Goal: Information Seeking & Learning: Learn about a topic

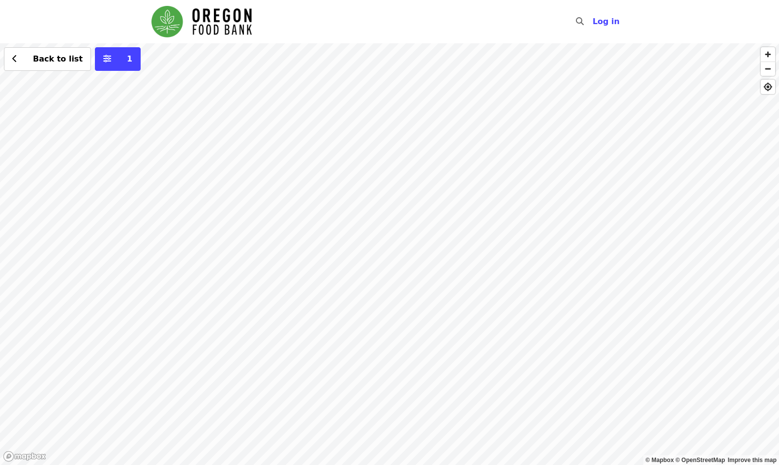
click at [362, 195] on div "Back to list 1" at bounding box center [389, 254] width 779 height 422
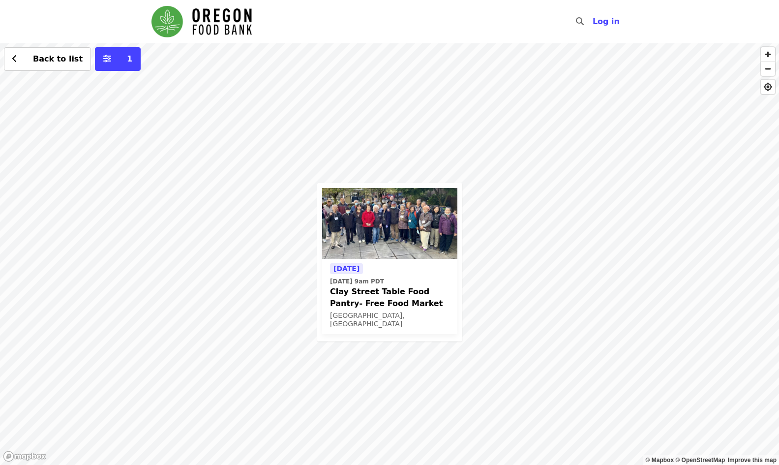
click at [375, 289] on span "Clay Street Table Food Pantry- Free Food Market" at bounding box center [390, 298] width 120 height 24
click at [275, 224] on div "Tomorrow Thu, Oct 9 @ 9am PDT Clay Street Table Food Pantry- Free Food Market P…" at bounding box center [389, 254] width 779 height 422
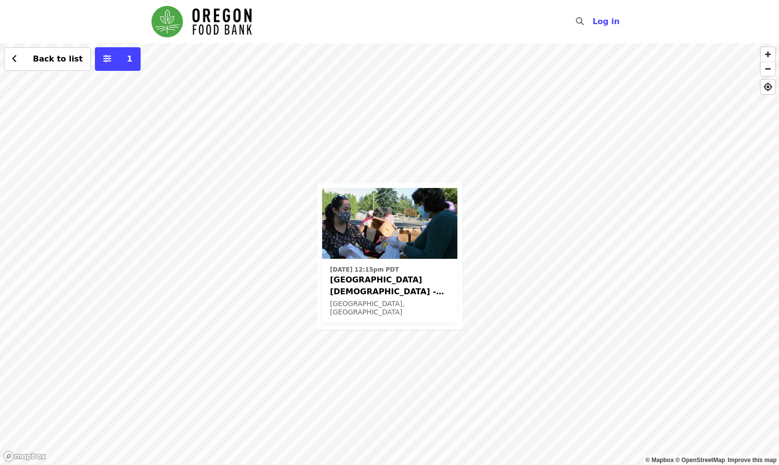
click at [373, 220] on img at bounding box center [389, 223] width 135 height 71
click at [345, 112] on div "Mon, Oct 13 @ 12:15pm PDT Beaverton First United Methodist Church - Free Food M…" at bounding box center [389, 254] width 779 height 422
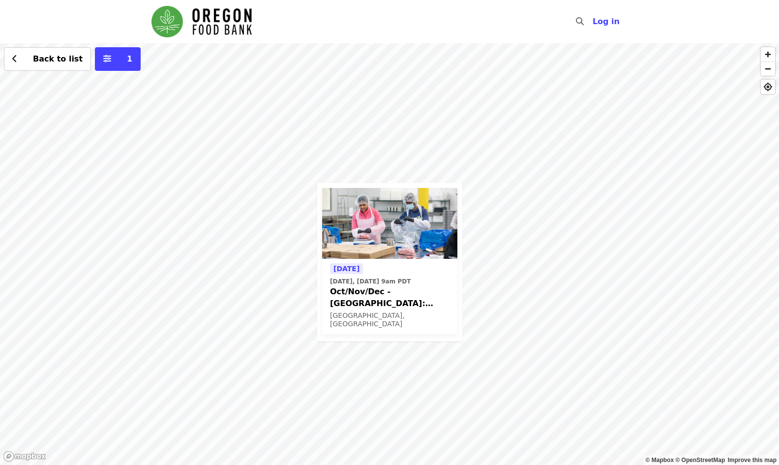
click at [397, 278] on time "Today, Oct 8 @ 9am PDT" at bounding box center [370, 281] width 81 height 9
click at [480, 93] on div "Today Today, Oct 8 @ 9am PDT Oct/Nov/Dec - Beaverton: Repack/Sort (age 10+) Bea…" at bounding box center [389, 254] width 779 height 422
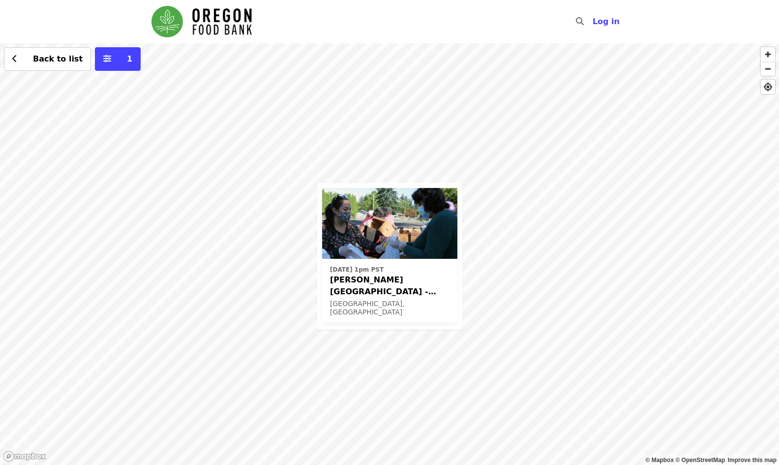
click at [514, 211] on div "Fri, Nov 7 @ 1pm PST Sitton Elementary - Free Food Market (16+) Portland, OR Ba…" at bounding box center [389, 254] width 779 height 422
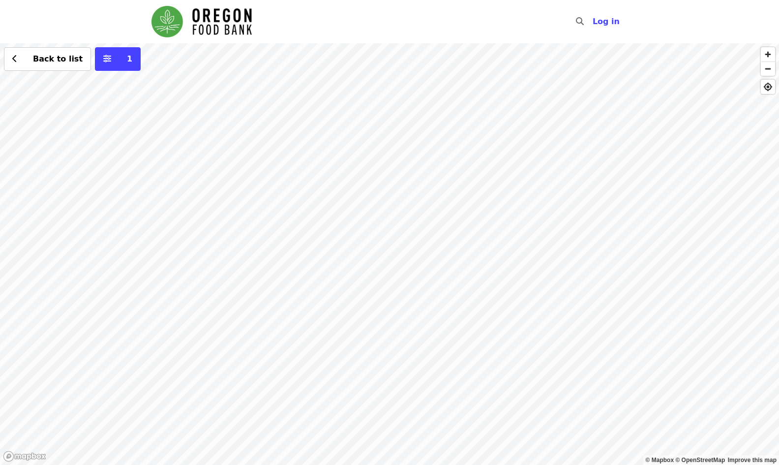
click at [405, 281] on div "Back to list 1" at bounding box center [389, 254] width 779 height 422
click at [401, 299] on span "See 2 actions at this location" at bounding box center [405, 297] width 129 height 9
click at [20, 56] on button "Back to list" at bounding box center [47, 59] width 87 height 24
click at [446, 436] on div "Back to list 1" at bounding box center [389, 254] width 779 height 422
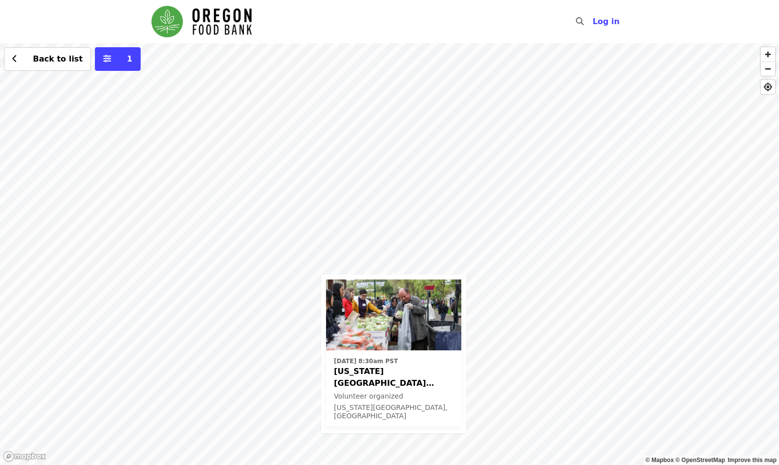
drag, startPoint x: 495, startPoint y: 291, endPoint x: 500, endPoint y: 387, distance: 96.0
click at [500, 387] on div "Tue, Nov 4 @ 8:30am PST Oregon City ODHS - Free Food Market Volunteer organized…" at bounding box center [389, 254] width 779 height 422
click at [419, 370] on span "[US_STATE][GEOGRAPHIC_DATA] ODHS - Free Food Market" at bounding box center [394, 377] width 120 height 24
click at [417, 181] on div "Tue, Nov 4 @ 8:30am PST Oregon City ODHS - Free Food Market Volunteer organized…" at bounding box center [389, 254] width 779 height 422
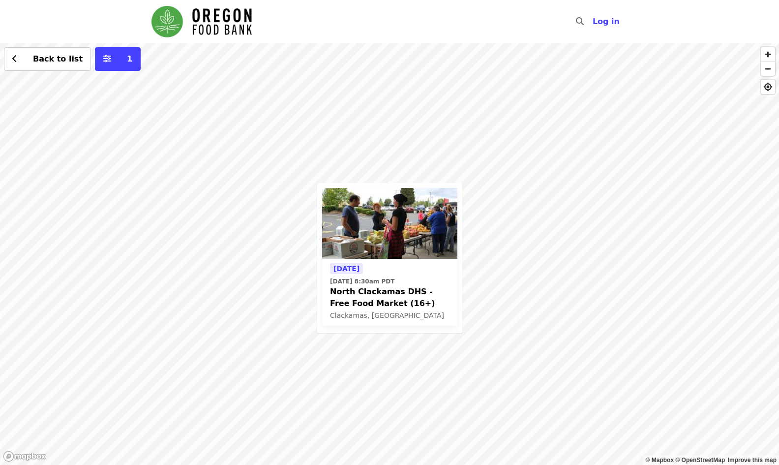
click at [383, 90] on div "Tomorrow Thu, Oct 9 @ 8:30am PDT North Clackamas DHS - Free Food Market (16+) C…" at bounding box center [389, 254] width 779 height 422
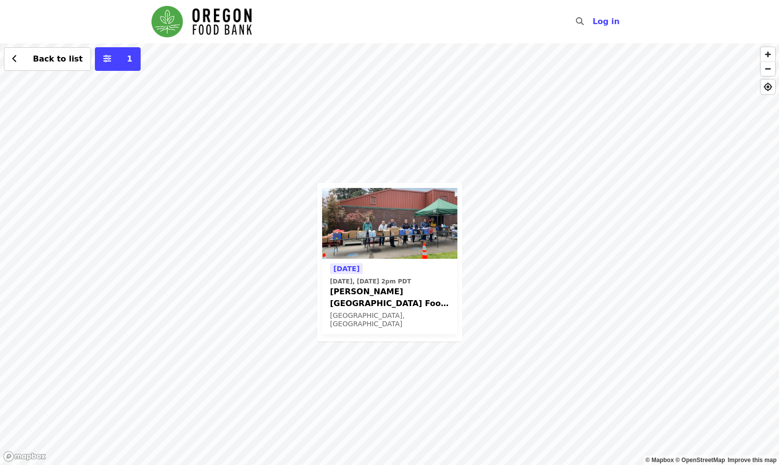
click at [388, 143] on div "Today Today, Oct 8 @ 2pm PDT Kelly Elementary School Food Pantry - Partner Agen…" at bounding box center [389, 254] width 779 height 422
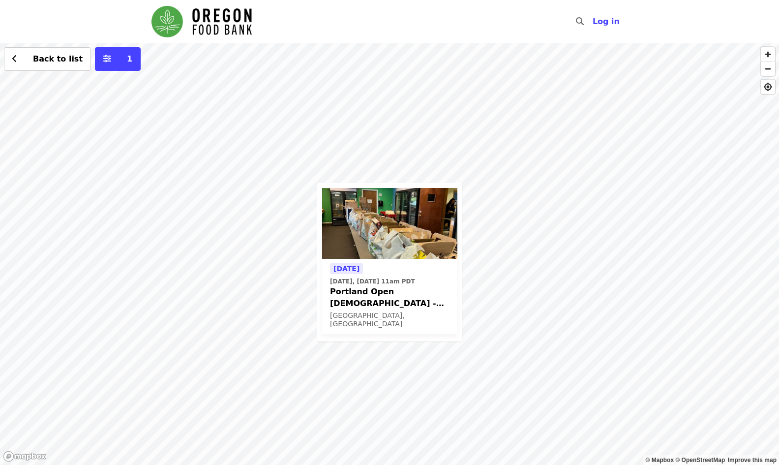
click at [286, 158] on div "Today Today, Oct 8 @ 11am PDT Portland Open Bible - Partner Agency Support (16+…" at bounding box center [389, 254] width 779 height 422
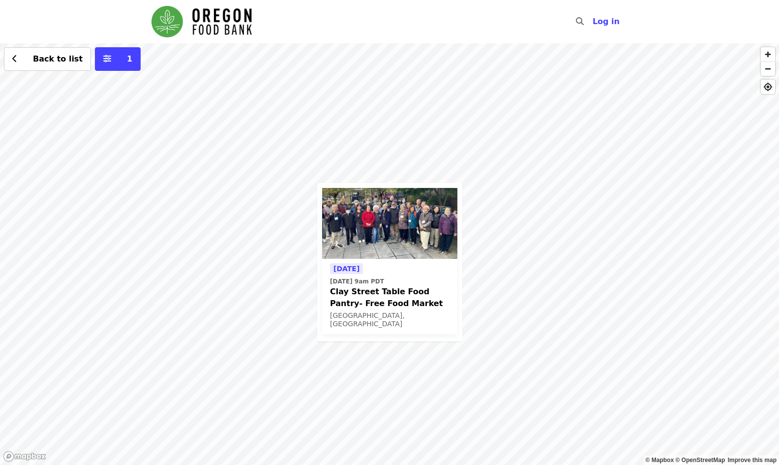
click at [275, 216] on div "Tomorrow Thu, Oct 9 @ 9am PDT Clay Street Table Food Pantry- Free Food Market P…" at bounding box center [389, 254] width 779 height 422
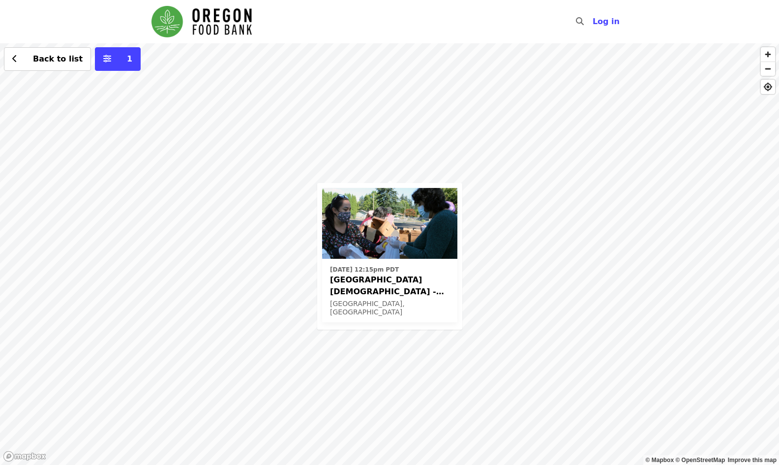
click at [505, 142] on div "Mon, Oct 13 @ 12:15pm PDT Beaverton First United Methodist Church - Free Food M…" at bounding box center [389, 254] width 779 height 422
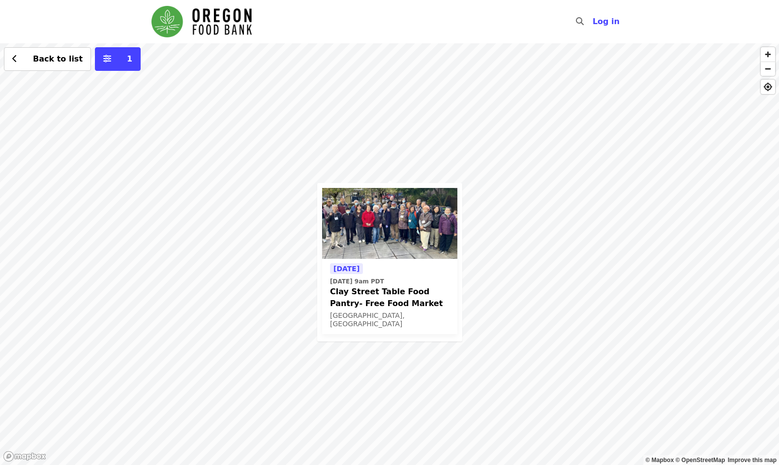
click at [440, 230] on img at bounding box center [389, 223] width 135 height 71
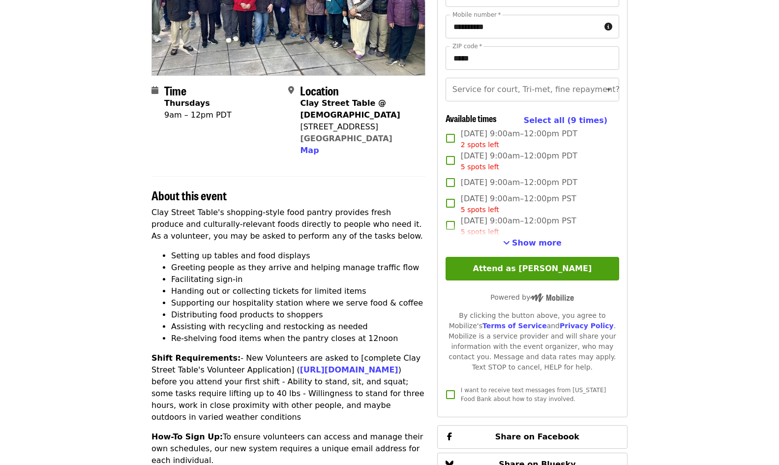
scroll to position [158, 0]
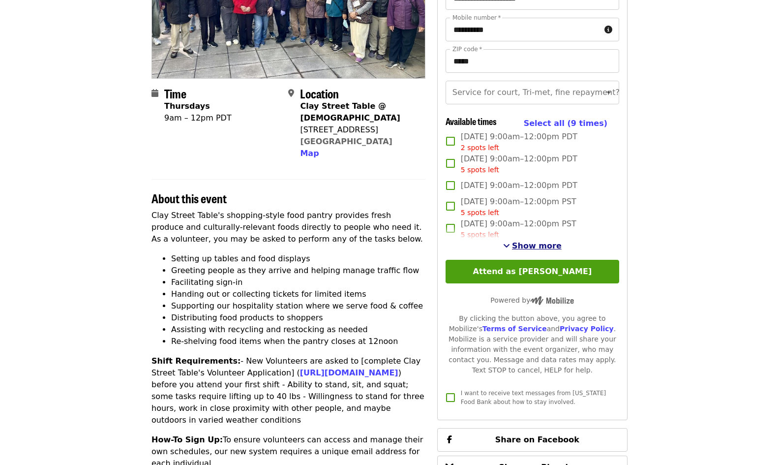
click at [545, 250] on span "Show more" at bounding box center [537, 245] width 50 height 9
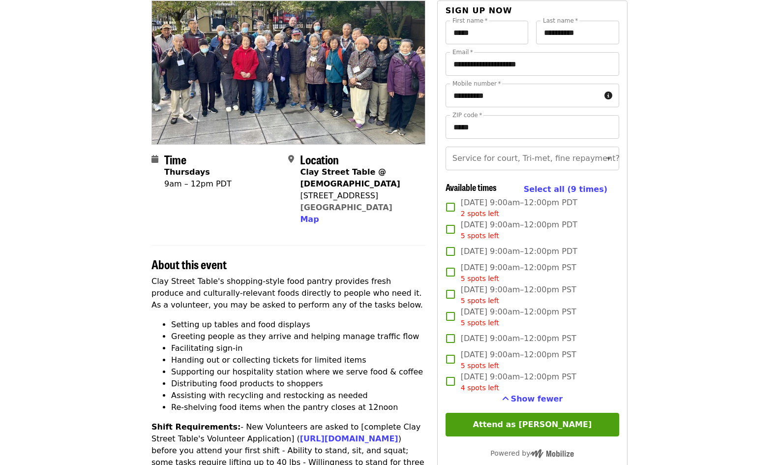
scroll to position [91, 0]
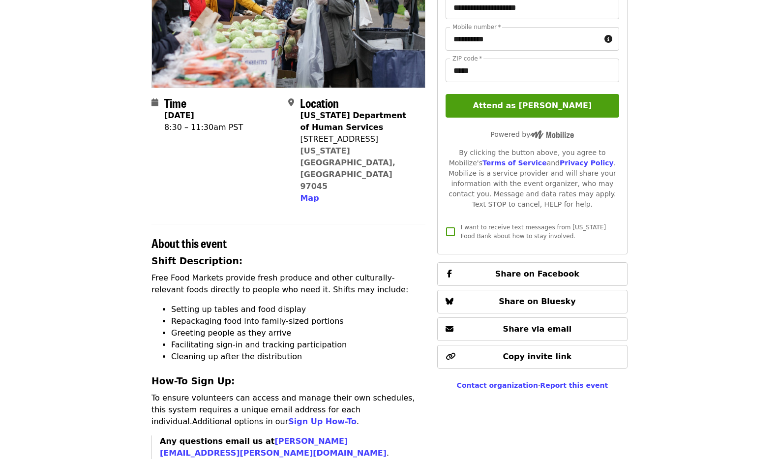
scroll to position [150, 0]
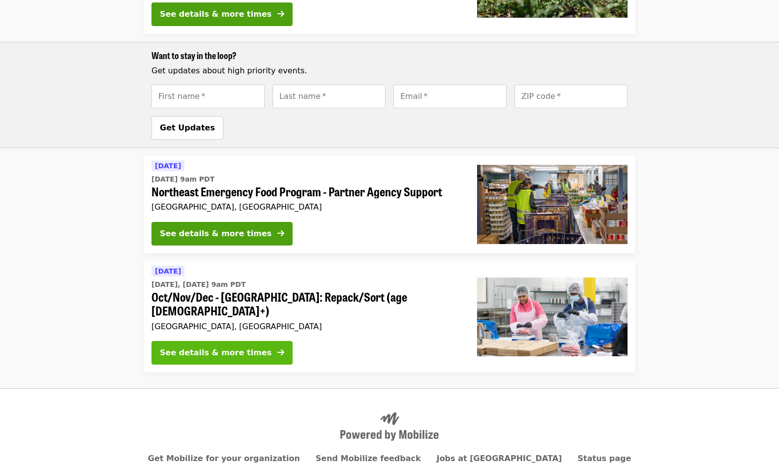
scroll to position [493, 0]
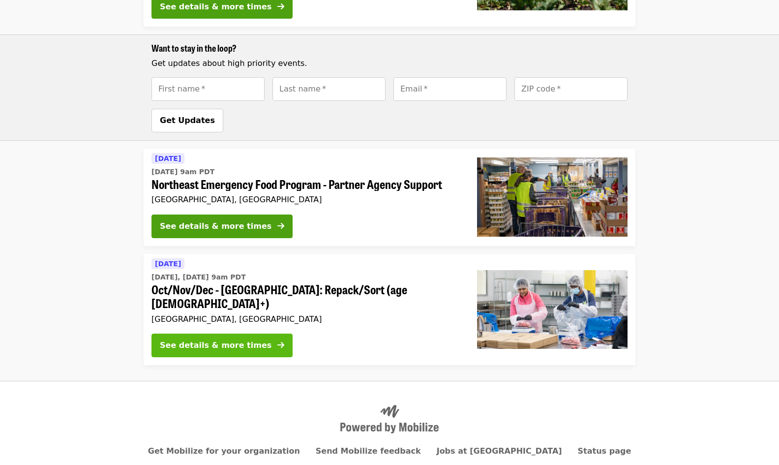
click at [229, 339] on div "See details & more times" at bounding box center [216, 345] width 112 height 12
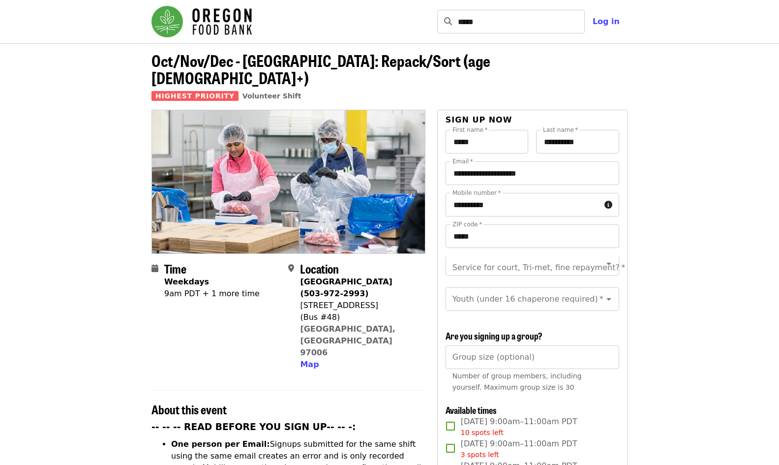
scroll to position [5, 0]
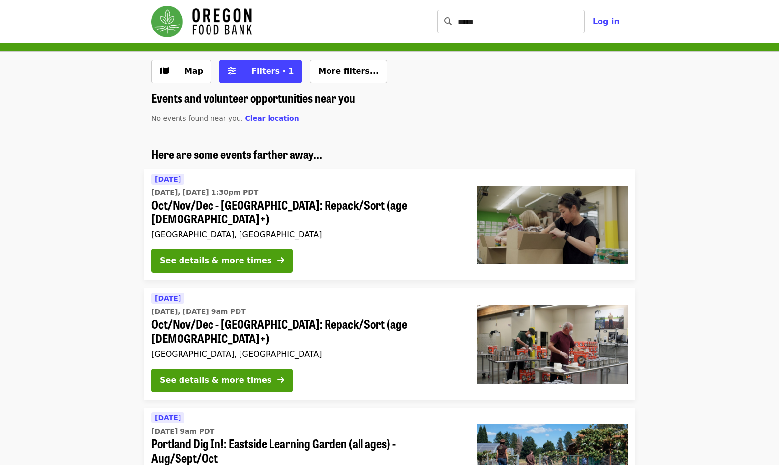
scroll to position [493, 0]
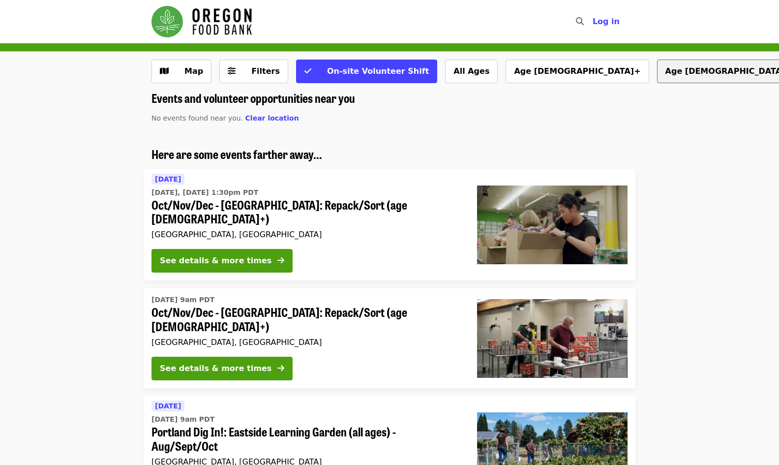
click at [657, 72] on button "Age [DEMOGRAPHIC_DATA]+" at bounding box center [728, 72] width 143 height 24
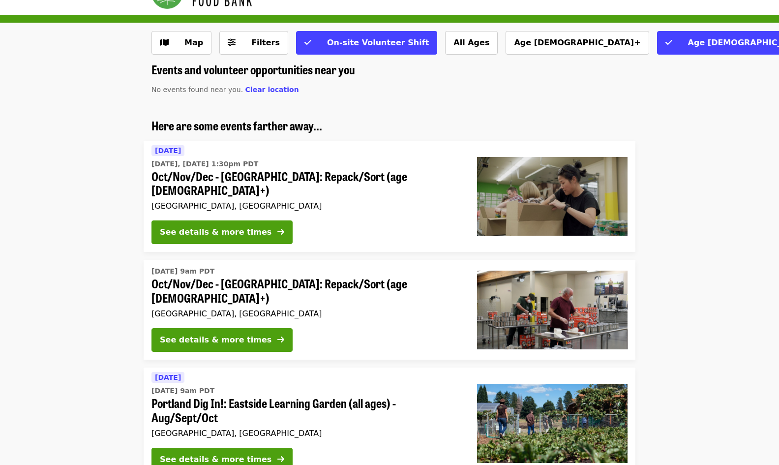
scroll to position [26, 0]
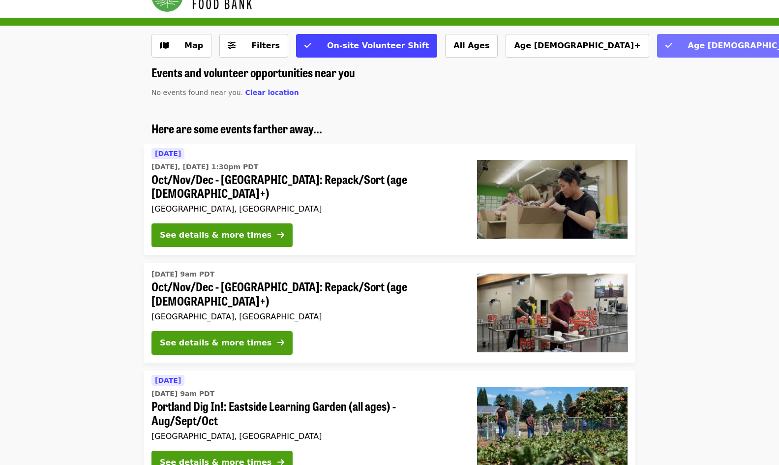
click at [657, 51] on button "Age [DEMOGRAPHIC_DATA]+" at bounding box center [740, 46] width 166 height 24
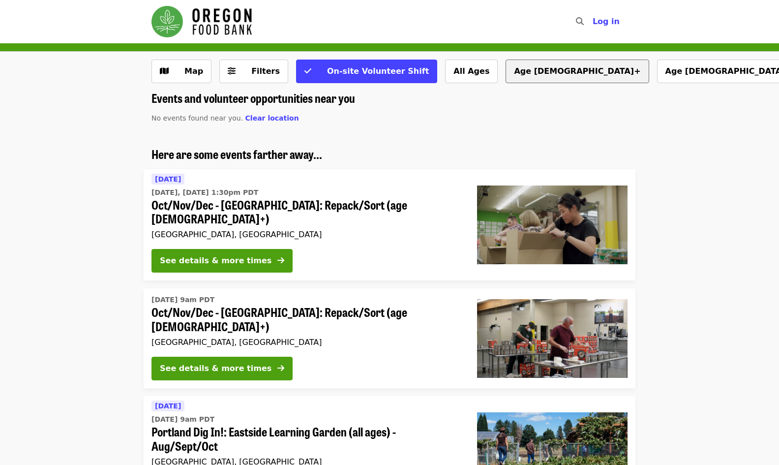
click at [506, 72] on button "Age [DEMOGRAPHIC_DATA]+" at bounding box center [577, 72] width 143 height 24
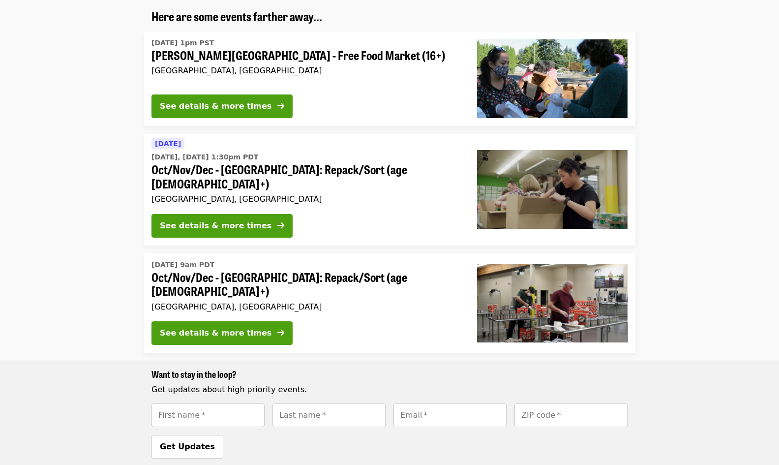
scroll to position [139, 0]
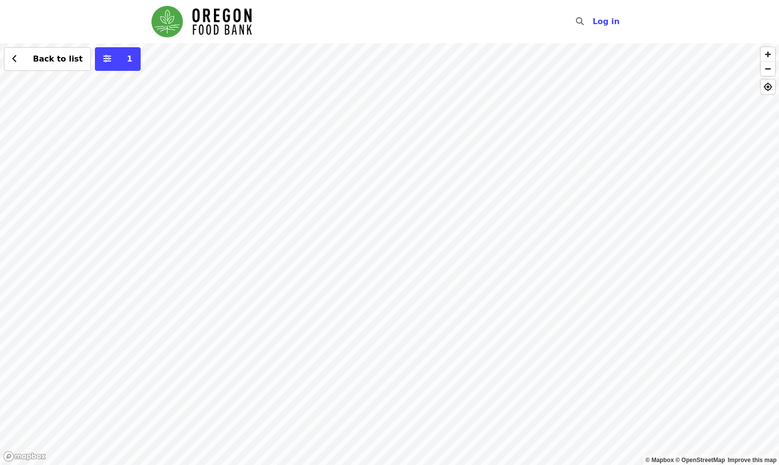
click at [436, 129] on div "Back to list 1" at bounding box center [389, 254] width 779 height 422
click at [267, 97] on div "Back to list 1" at bounding box center [389, 254] width 779 height 422
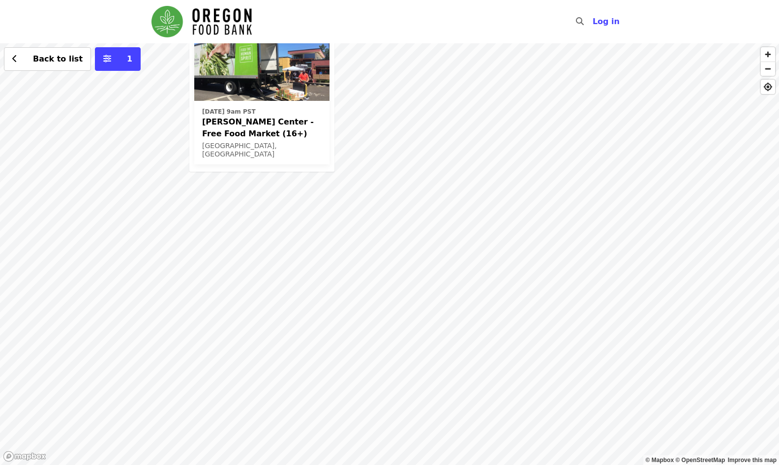
drag, startPoint x: 630, startPoint y: 316, endPoint x: 500, endPoint y: 156, distance: 206.3
click at [500, 156] on div "[DATE] 9am PST [PERSON_NAME] Center - Free Food Market (16+) [GEOGRAPHIC_DATA],…" at bounding box center [389, 254] width 779 height 422
click at [505, 349] on div "[DATE] 9am PST [PERSON_NAME] Center - Free Food Market (16+) [GEOGRAPHIC_DATA],…" at bounding box center [389, 254] width 779 height 422
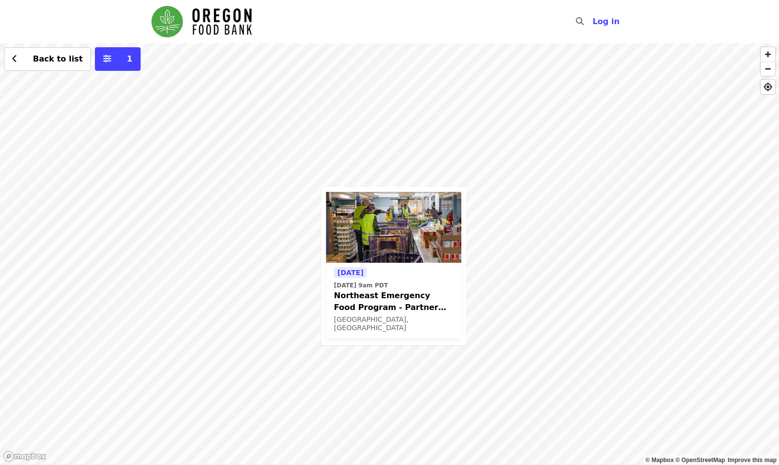
drag, startPoint x: 256, startPoint y: 179, endPoint x: 495, endPoint y: 409, distance: 331.9
click at [489, 404] on div "[DATE] [DATE] 9am PDT Northeast Emergency Food Program - Partner Agency Support…" at bounding box center [389, 254] width 779 height 422
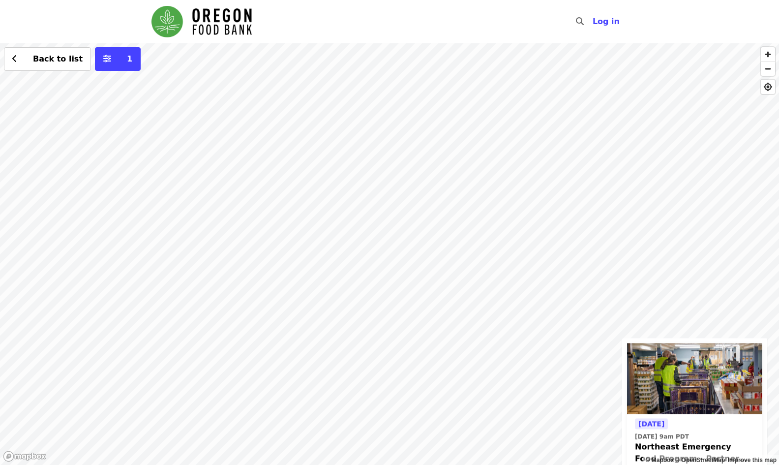
drag, startPoint x: 431, startPoint y: 330, endPoint x: 449, endPoint y: 437, distance: 108.7
click at [449, 437] on div "[DATE] [DATE] 9am PDT Northeast Emergency Food Program - Partner Agency Support…" at bounding box center [389, 254] width 779 height 422
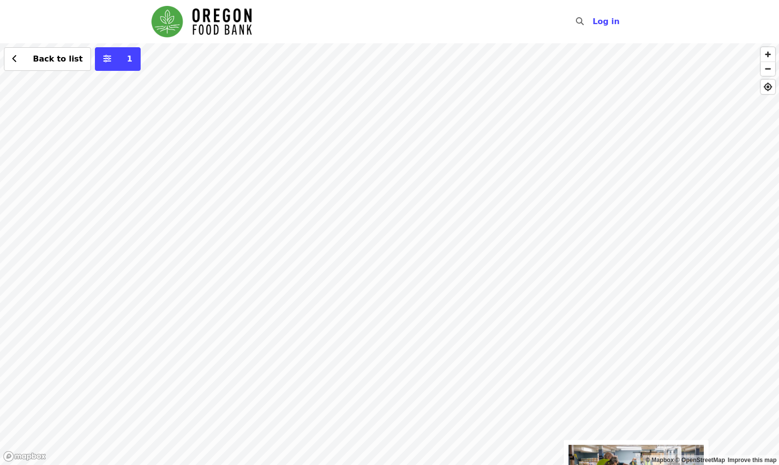
drag, startPoint x: 407, startPoint y: 333, endPoint x: 410, endPoint y: 454, distance: 121.1
click at [410, 454] on div "[DATE] [DATE] 9am PDT Northeast Emergency Food Program - Partner Agency Support…" at bounding box center [389, 254] width 779 height 422
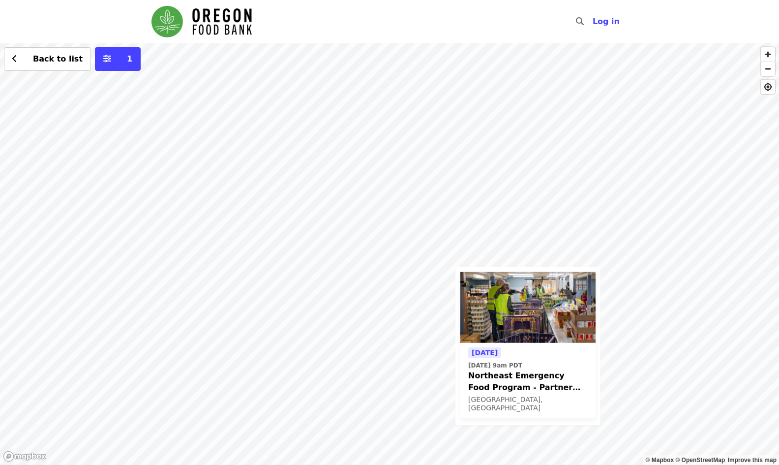
drag, startPoint x: 413, startPoint y: 324, endPoint x: 334, endPoint y: 162, distance: 180.2
click at [334, 162] on div "[DATE] [DATE] 9am PDT Northeast Emergency Food Program - Partner Agency Support…" at bounding box center [389, 254] width 779 height 422
click at [44, 51] on button "Back to list" at bounding box center [47, 59] width 87 height 24
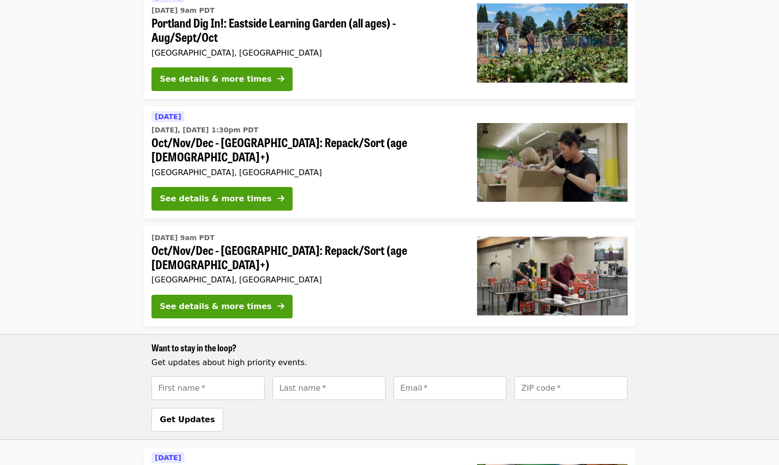
scroll to position [437, 0]
